Goal: Navigation & Orientation: Go to known website

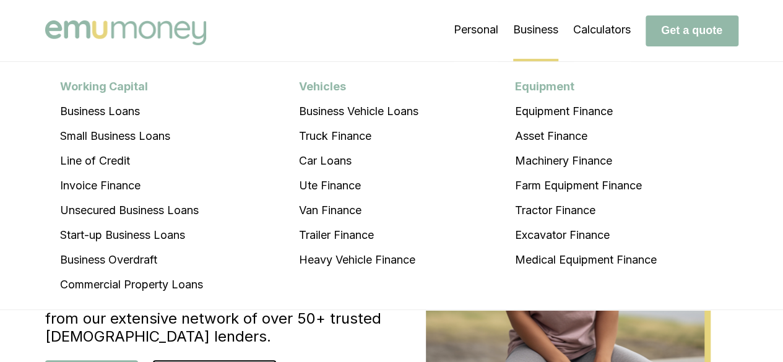
click at [535, 39] on li "Business Working Capital Business Loans Small Business Loans Line of Credit Inv…" at bounding box center [535, 30] width 45 height 62
